Goal: Transaction & Acquisition: Subscribe to service/newsletter

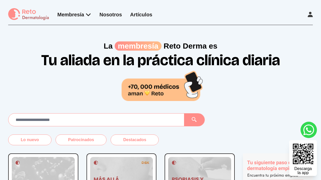
click at [146, 13] on link "Artículos" at bounding box center [141, 15] width 22 height 6
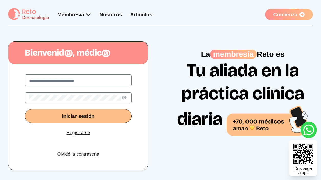
click at [31, 12] on img at bounding box center [28, 14] width 41 height 13
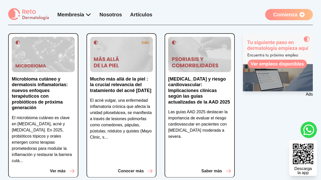
scroll to position [139, 0]
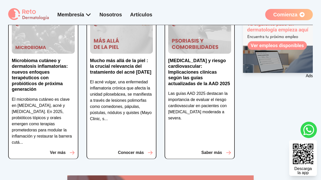
click at [118, 69] on p "Mucho más allá de la piel : la crucial relevancia del tratamiento del acné [DAT…" at bounding box center [121, 66] width 63 height 17
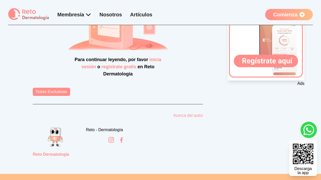
scroll to position [117, 0]
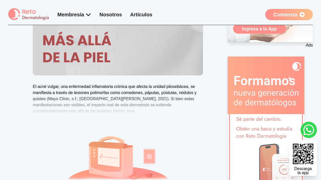
click at [292, 13] on link "Comienza" at bounding box center [289, 14] width 48 height 11
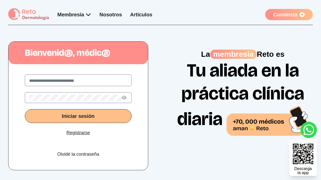
click at [85, 79] on input "text" at bounding box center [78, 81] width 98 height 6
click at [89, 118] on span "Iniciar sesión" at bounding box center [78, 116] width 33 height 6
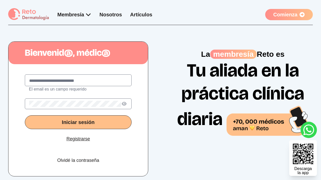
click at [77, 81] on input "text" at bounding box center [78, 81] width 98 height 6
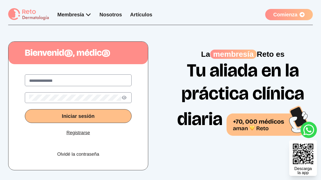
click at [80, 123] on div "**********" at bounding box center [77, 118] width 139 height 104
click at [79, 115] on span "Iniciar sesión" at bounding box center [78, 116] width 33 height 6
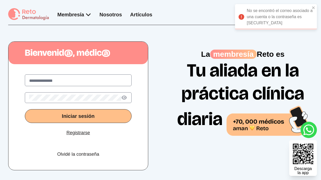
click at [124, 97] on icon at bounding box center [123, 98] width 5 height 4
click at [54, 81] on input "**********" at bounding box center [78, 81] width 98 height 6
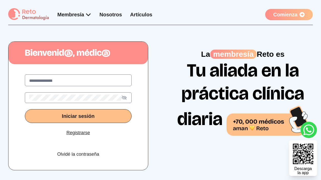
paste input "**********"
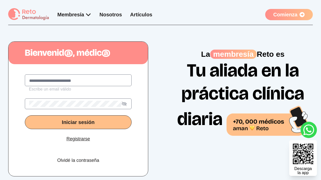
type input "**********"
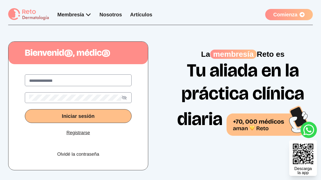
click at [106, 116] on button "Iniciar sesión" at bounding box center [78, 116] width 107 height 14
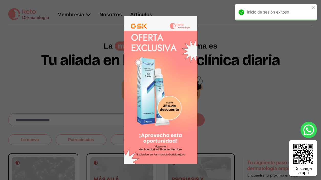
click at [212, 43] on 1 at bounding box center [160, 89] width 196 height 147
click at [314, 6] on icon "close" at bounding box center [314, 8] width 4 height 4
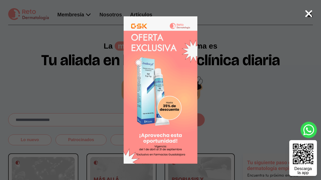
click at [308, 13] on icon at bounding box center [308, 13] width 7 height 7
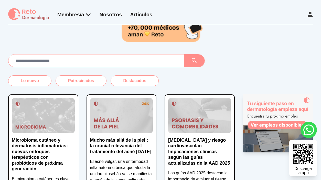
scroll to position [62, 0]
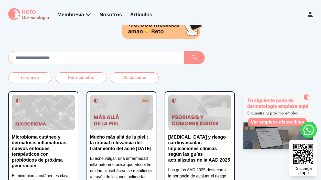
click at [120, 145] on p "Mucho más allá de la piel : la crucial relevancia del tratamiento del acné [DAT…" at bounding box center [121, 142] width 63 height 17
